Goal: Find contact information: Find contact information

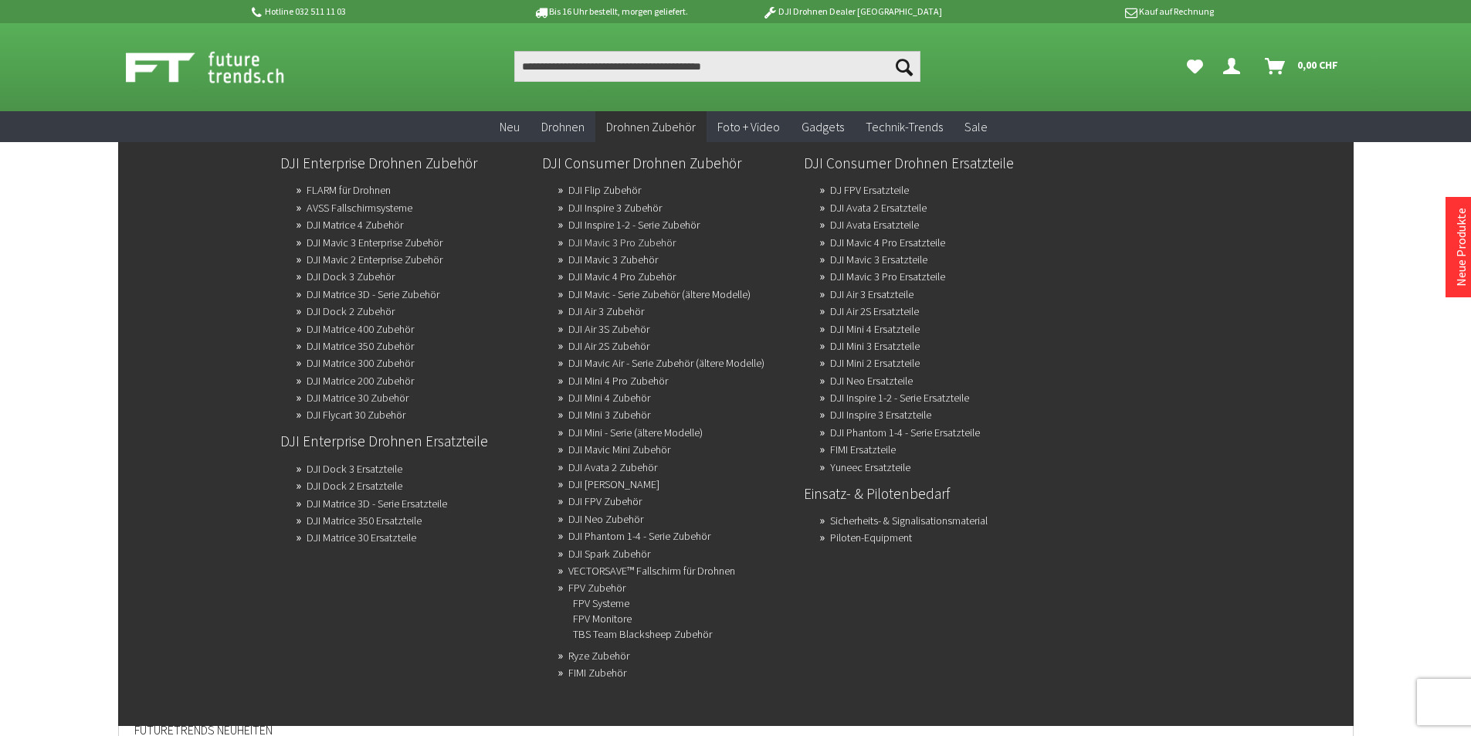
click at [638, 243] on link "DJI Mavic 3 Pro Zubehör" at bounding box center [621, 243] width 107 height 22
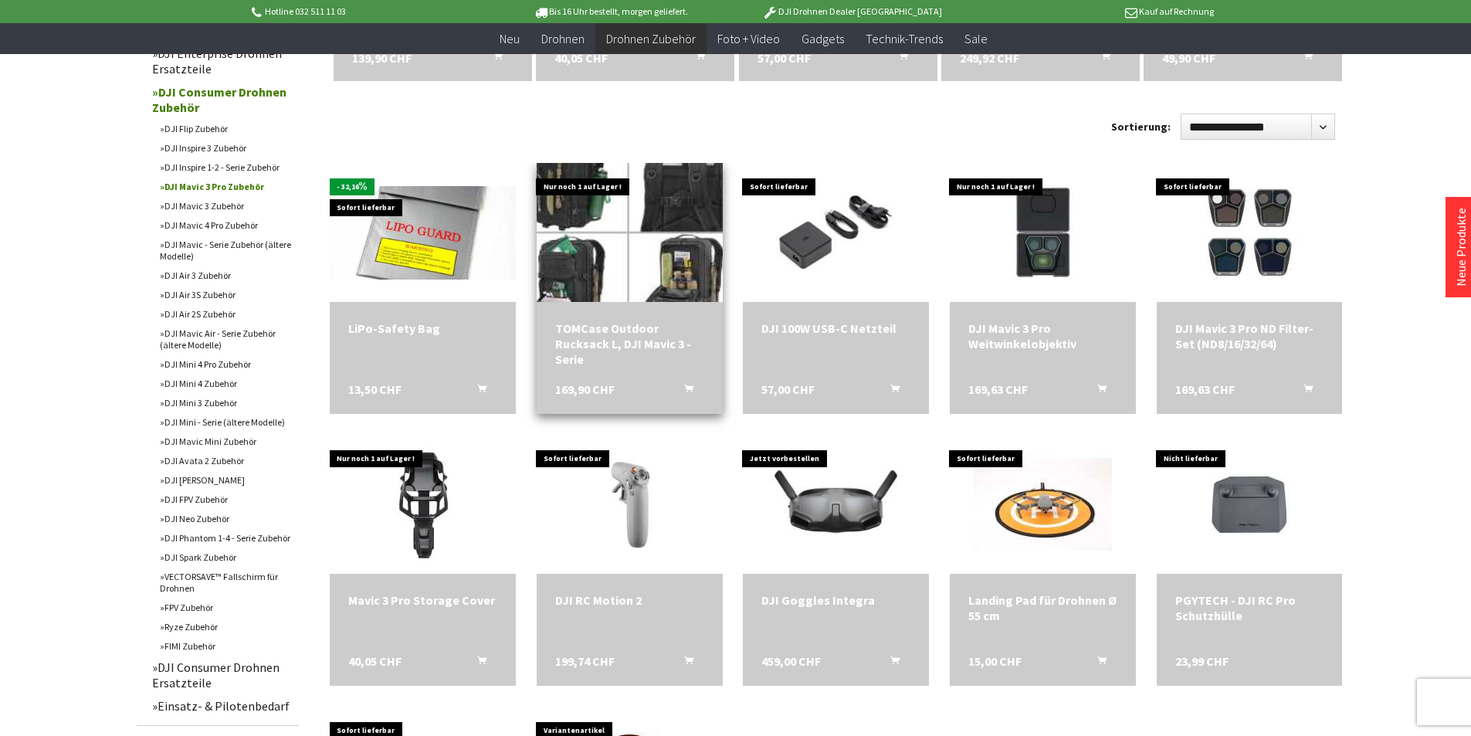
scroll to position [463, 0]
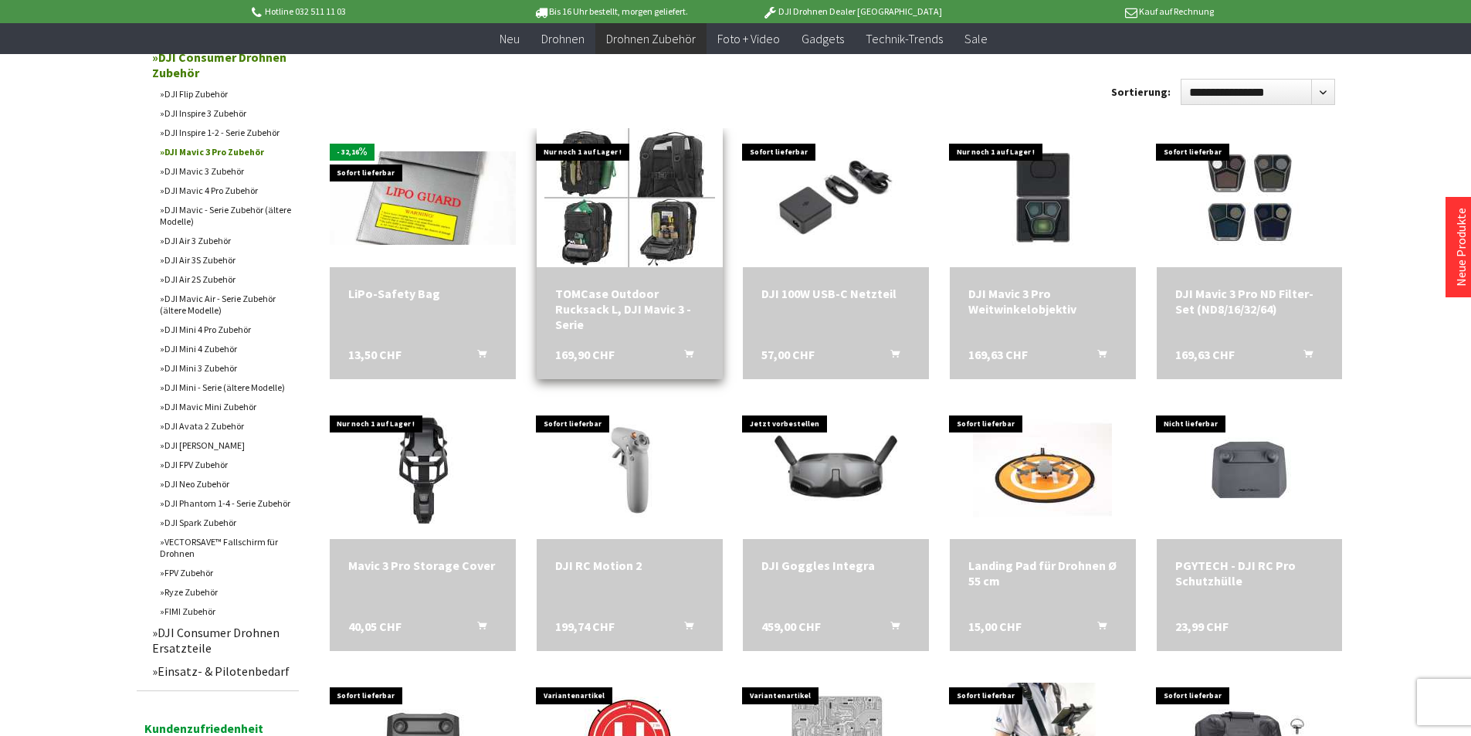
click at [636, 287] on div "TOMCase Outdoor Rucksack L, DJI Mavic 3 -Serie" at bounding box center [629, 309] width 149 height 46
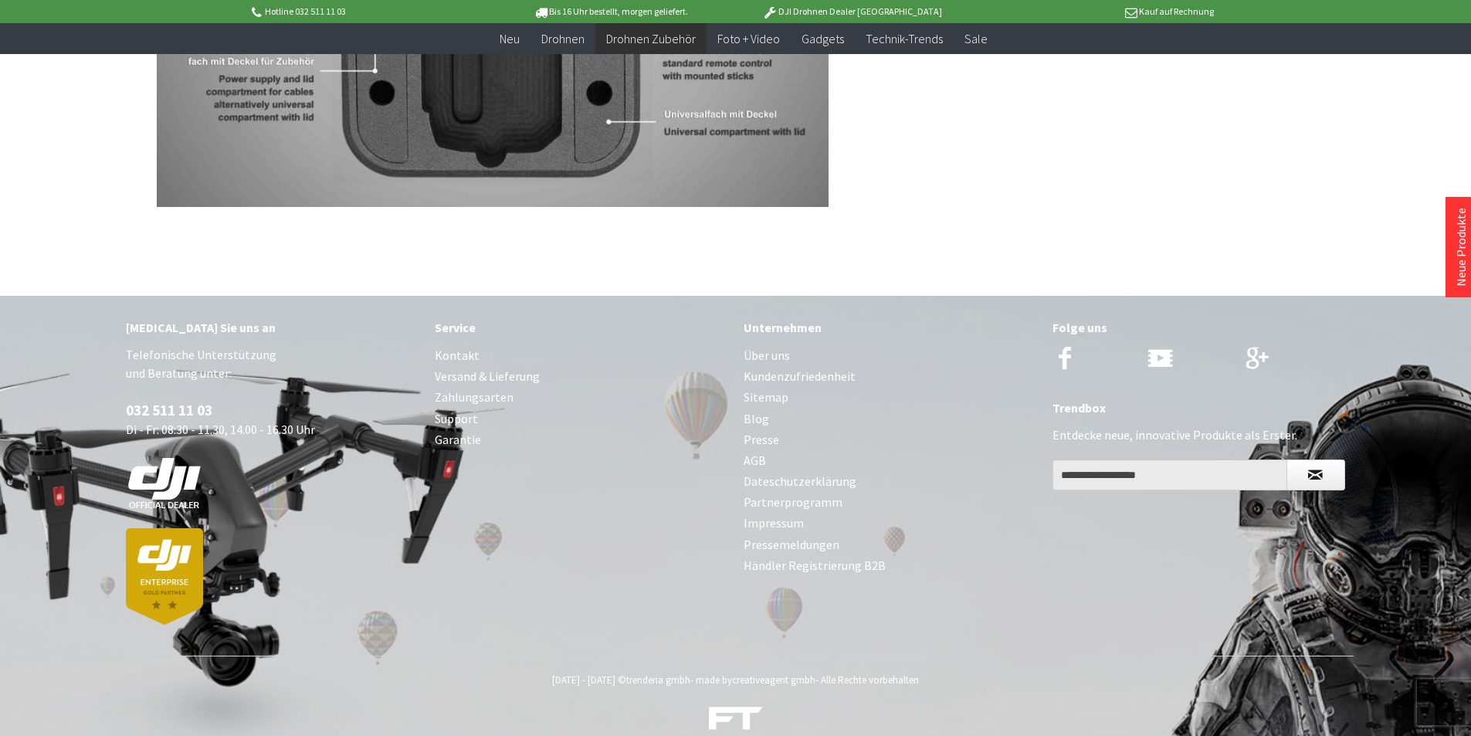
scroll to position [1877, 0]
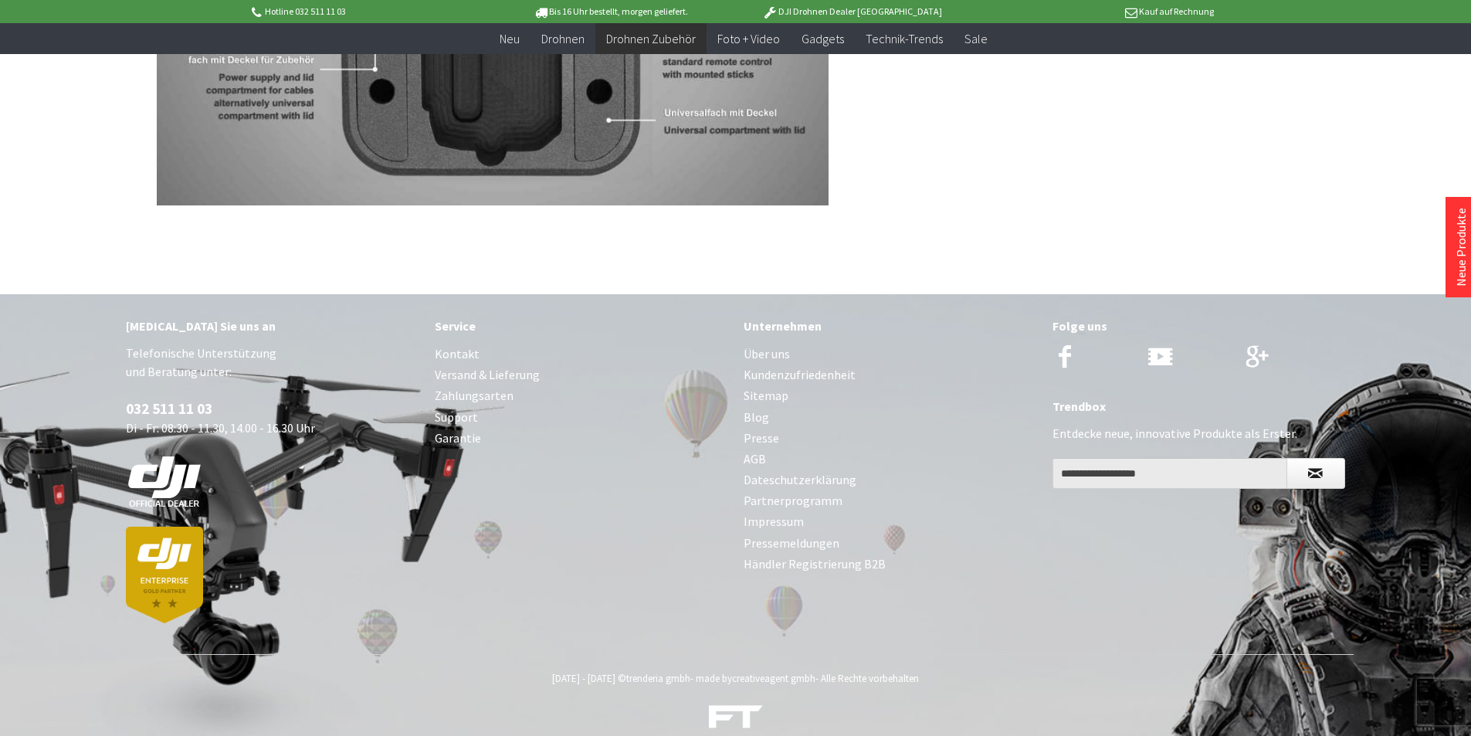
click at [790, 511] on link "Impressum" at bounding box center [890, 521] width 293 height 21
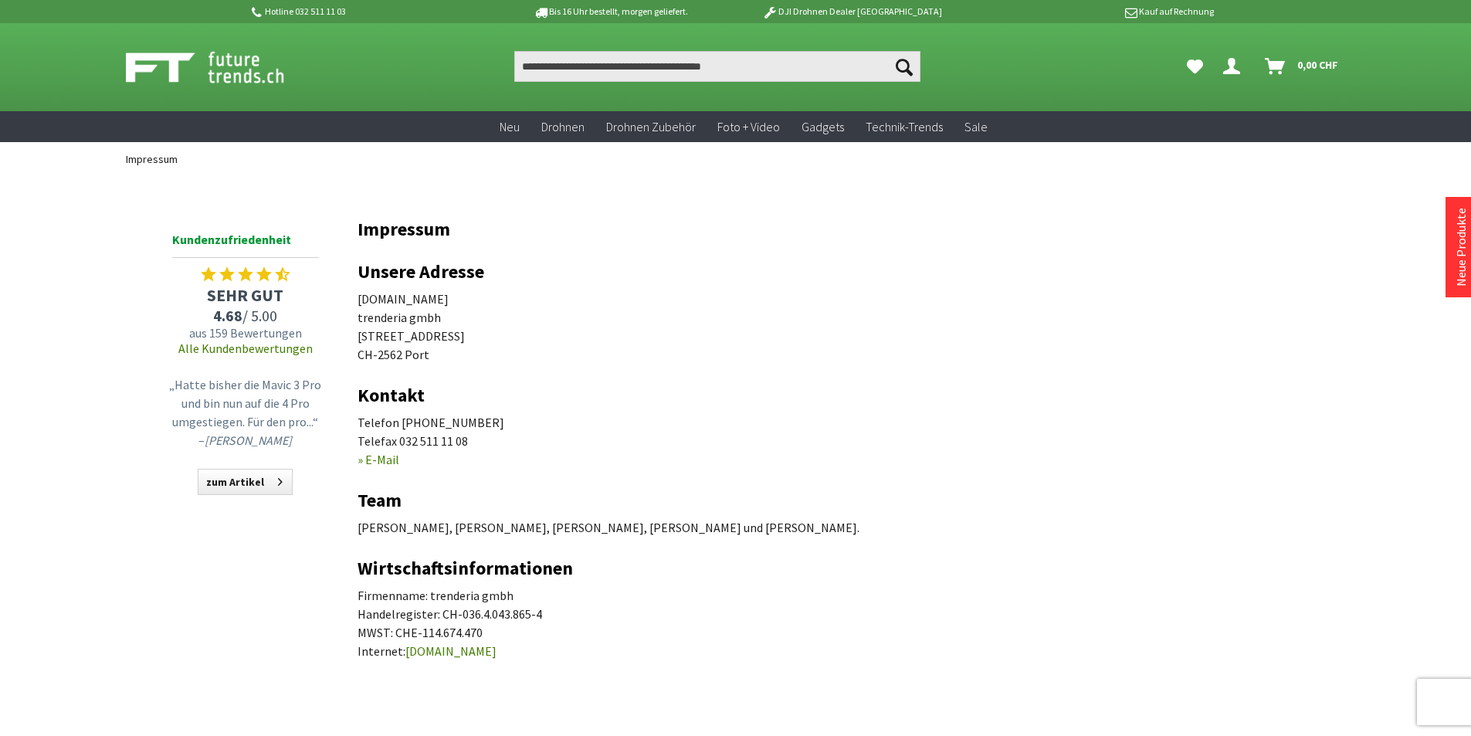
click at [391, 462] on link "» E-Mail" at bounding box center [379, 459] width 42 height 15
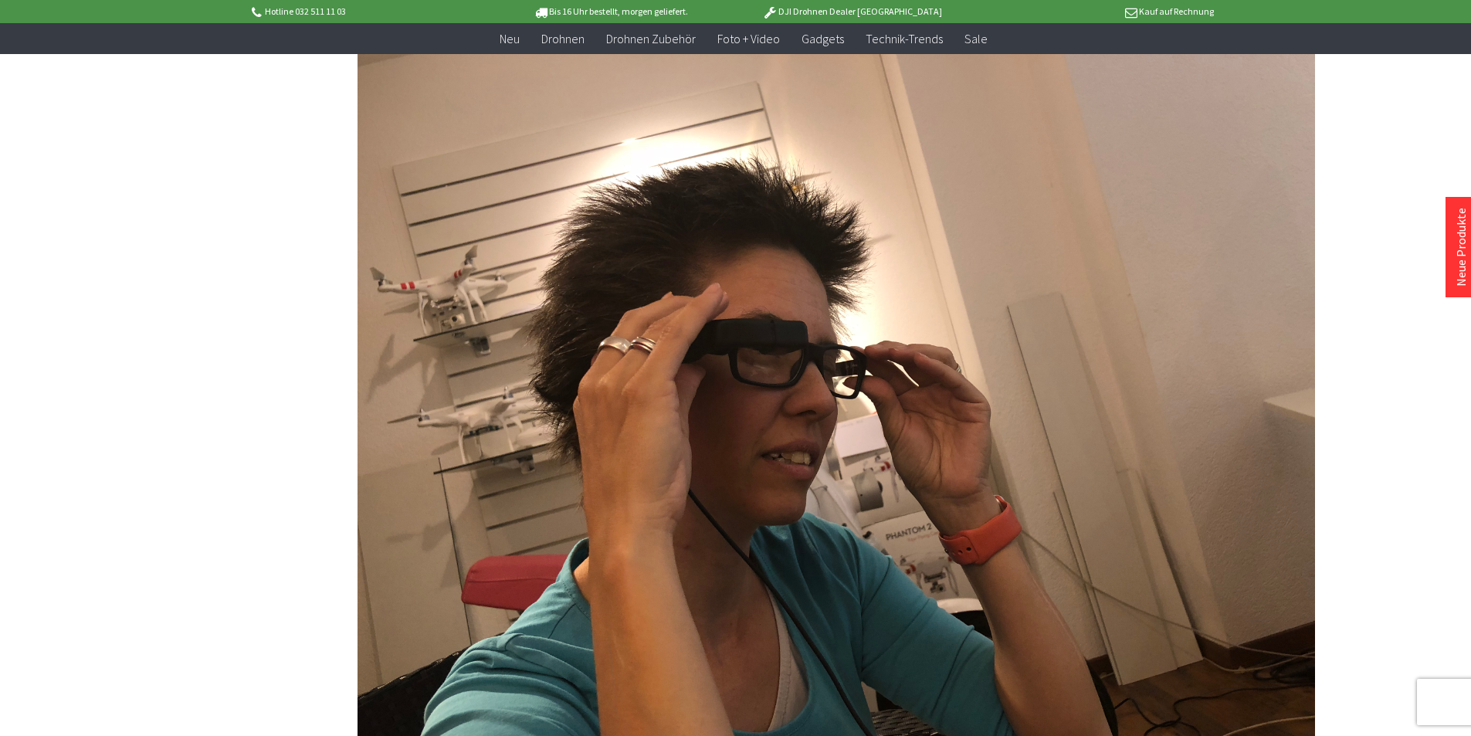
scroll to position [3707, 0]
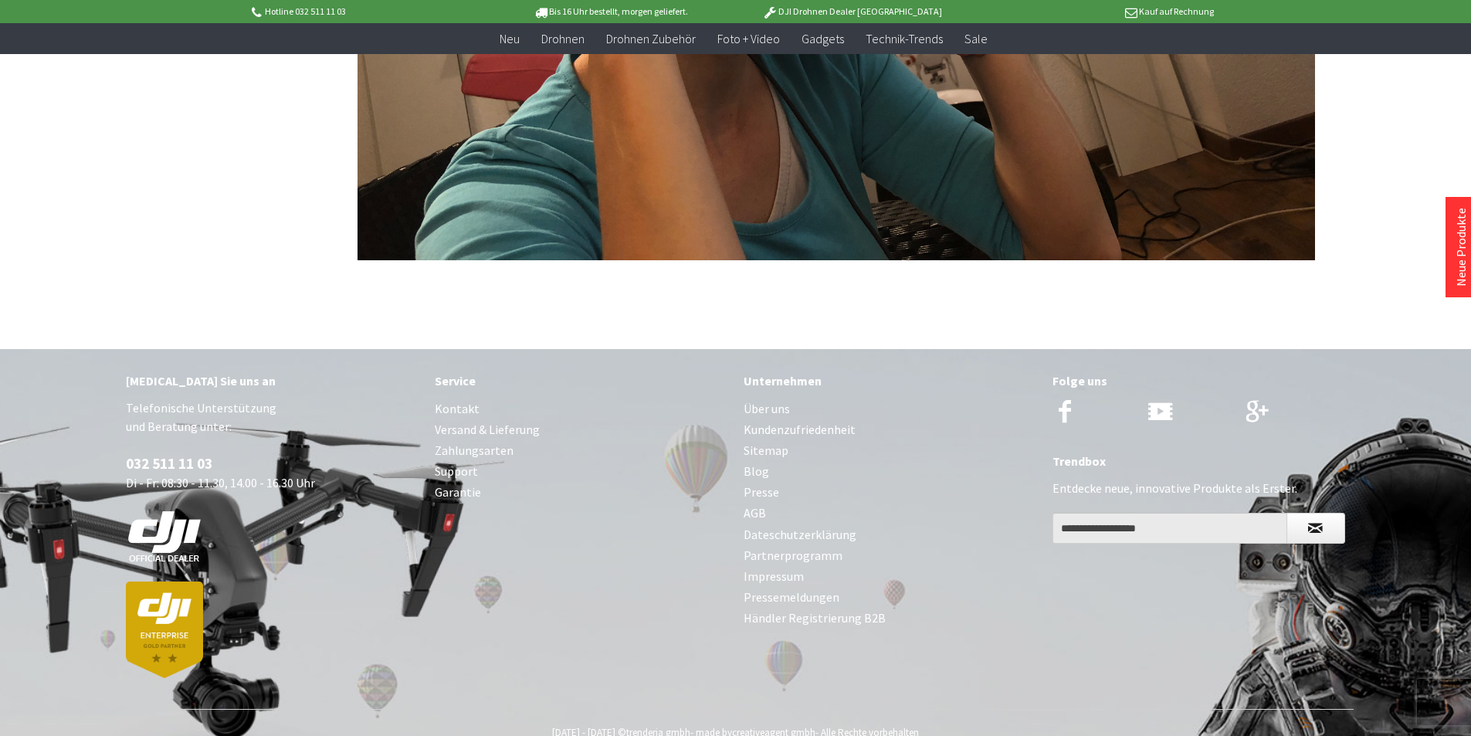
click at [794, 566] on link "Impressum" at bounding box center [890, 576] width 293 height 21
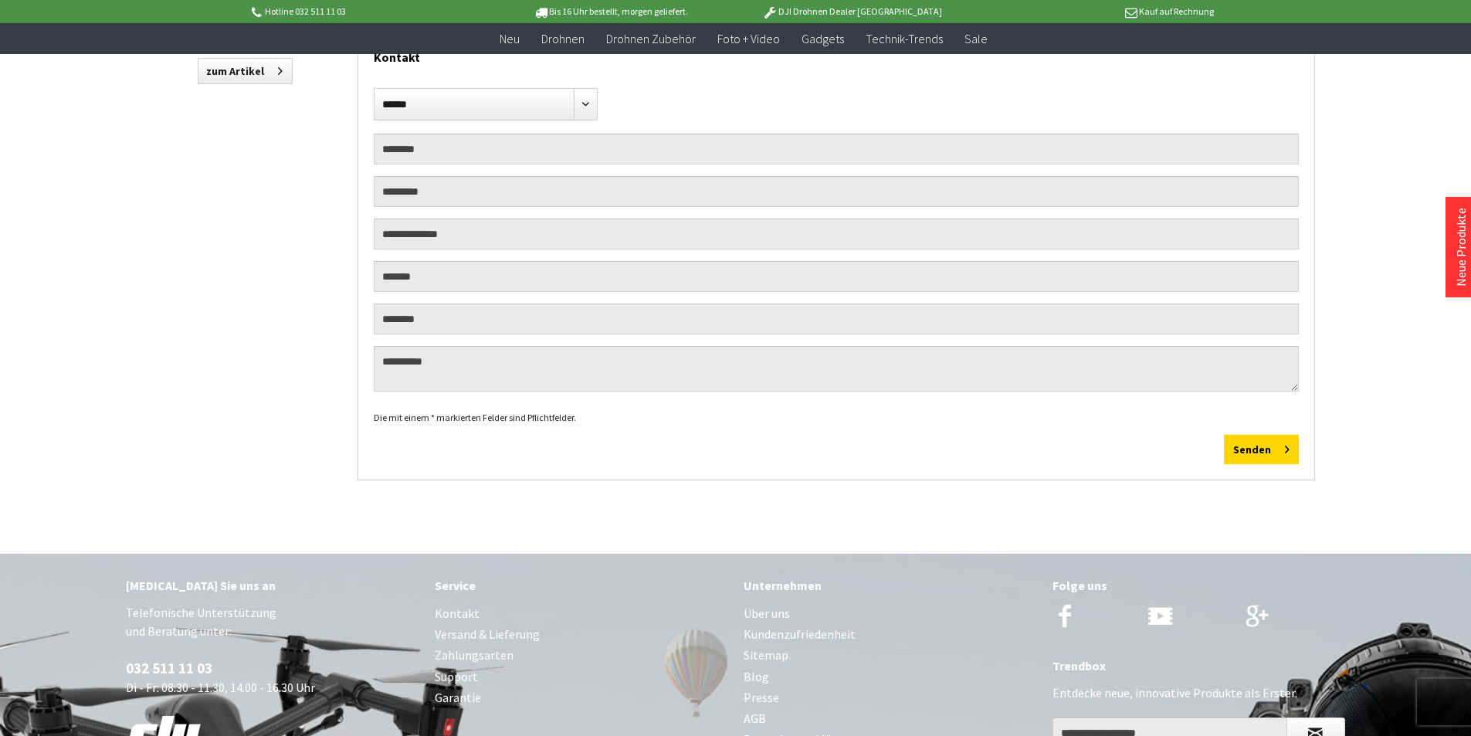
scroll to position [386, 0]
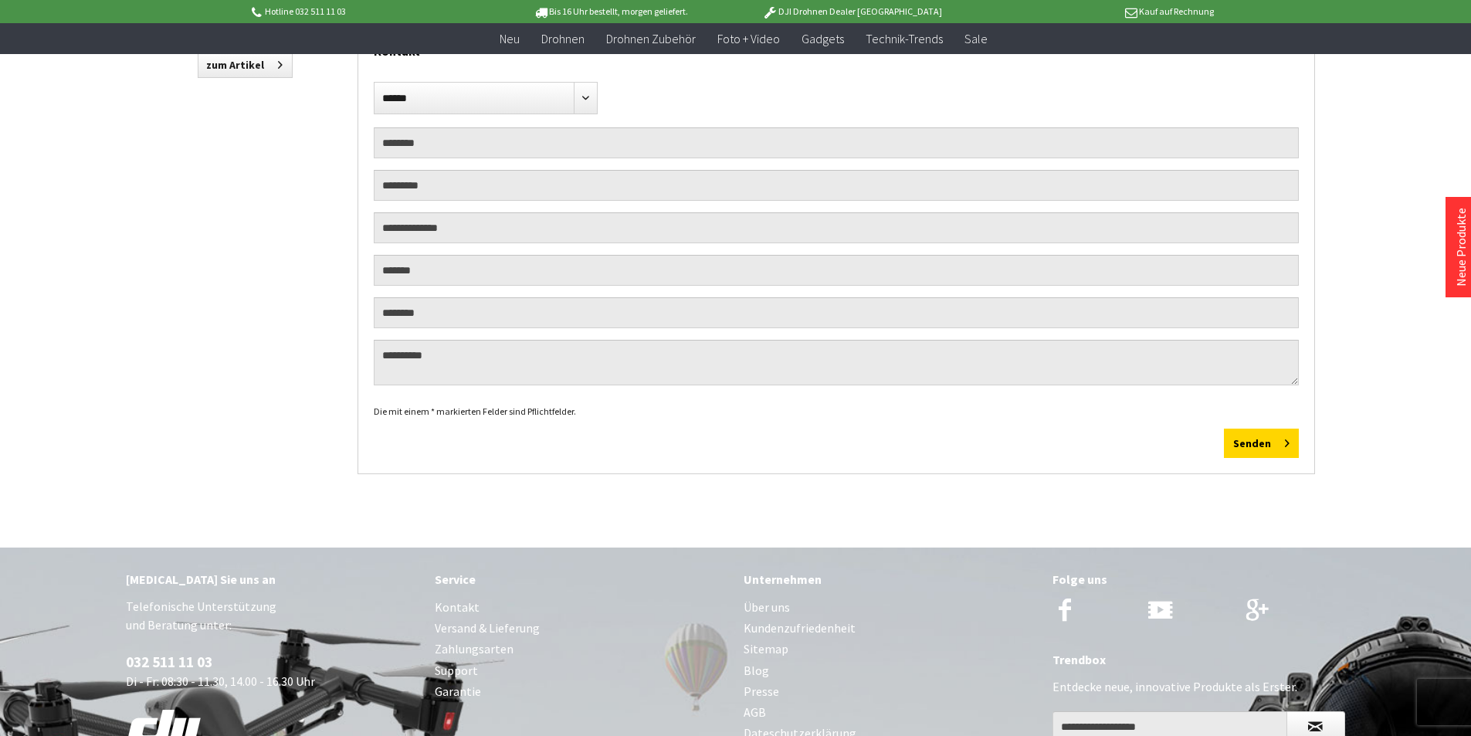
click at [469, 603] on link "Kontakt" at bounding box center [581, 607] width 293 height 21
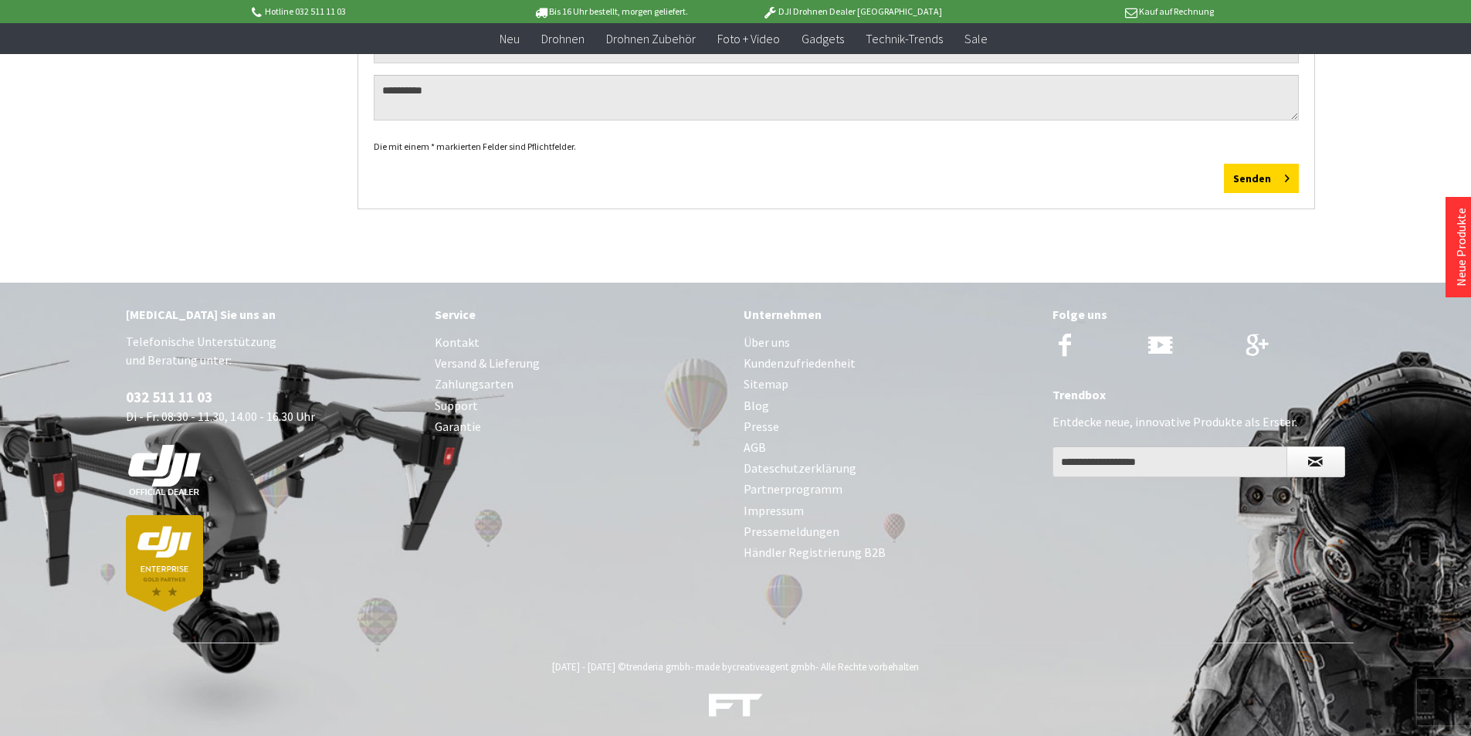
scroll to position [658, 0]
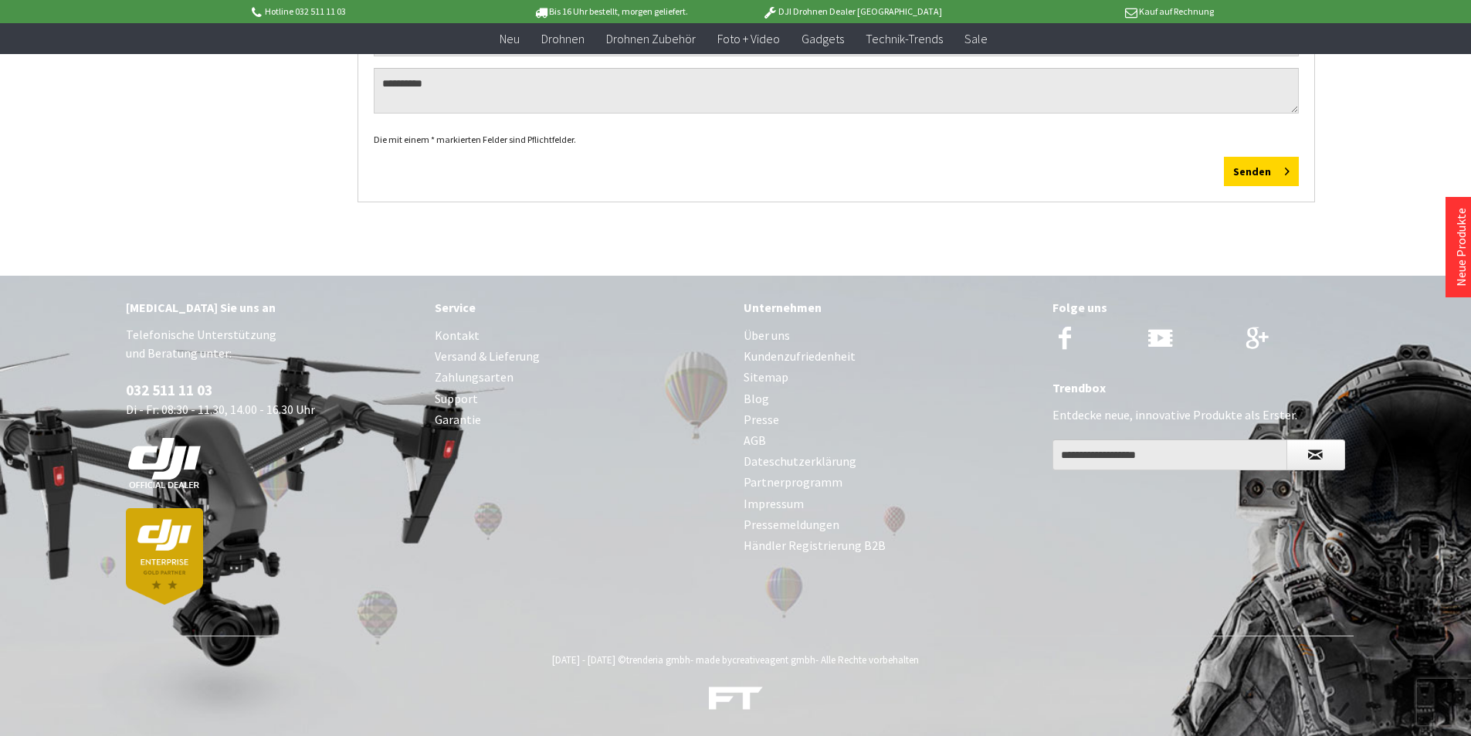
click at [768, 501] on link "Impressum" at bounding box center [890, 503] width 293 height 21
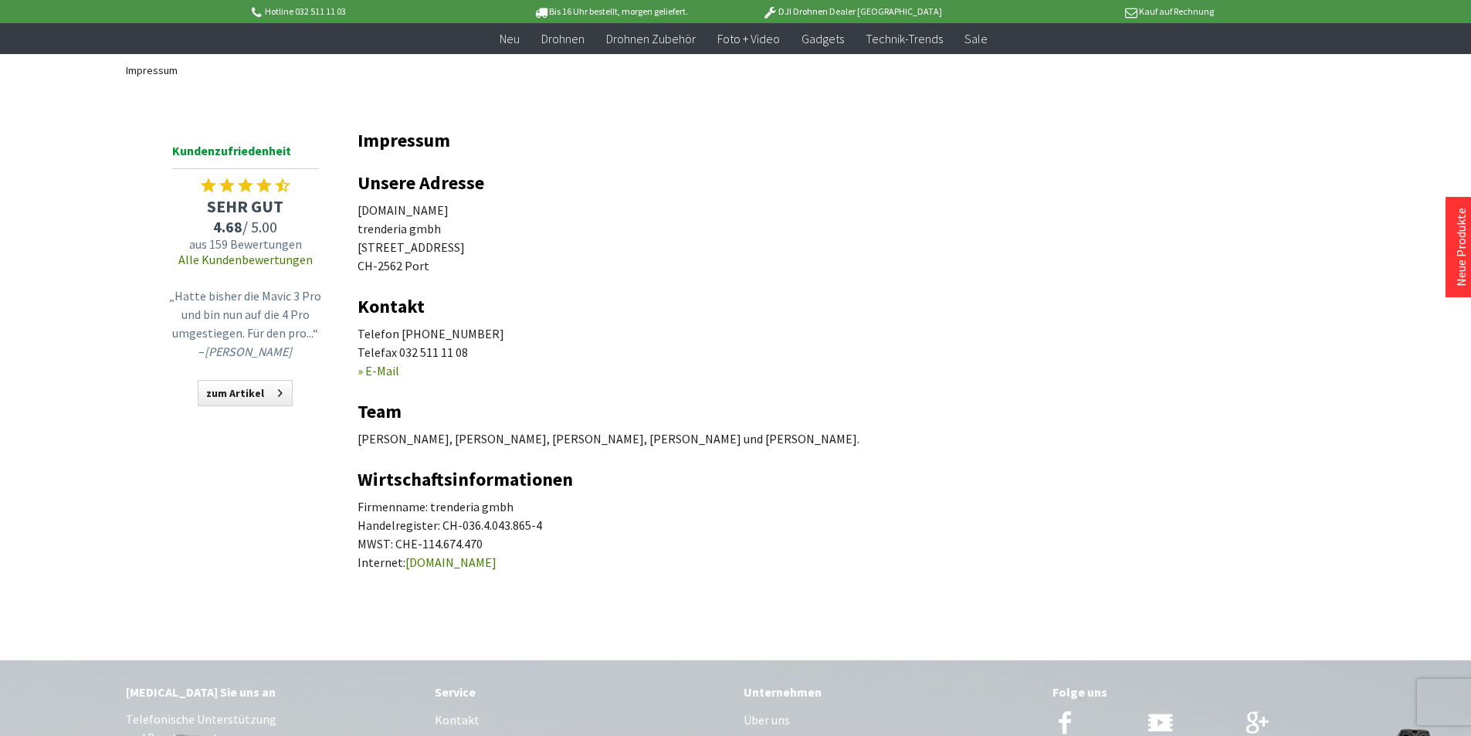
scroll to position [442, 0]
